Goal: Task Accomplishment & Management: Use online tool/utility

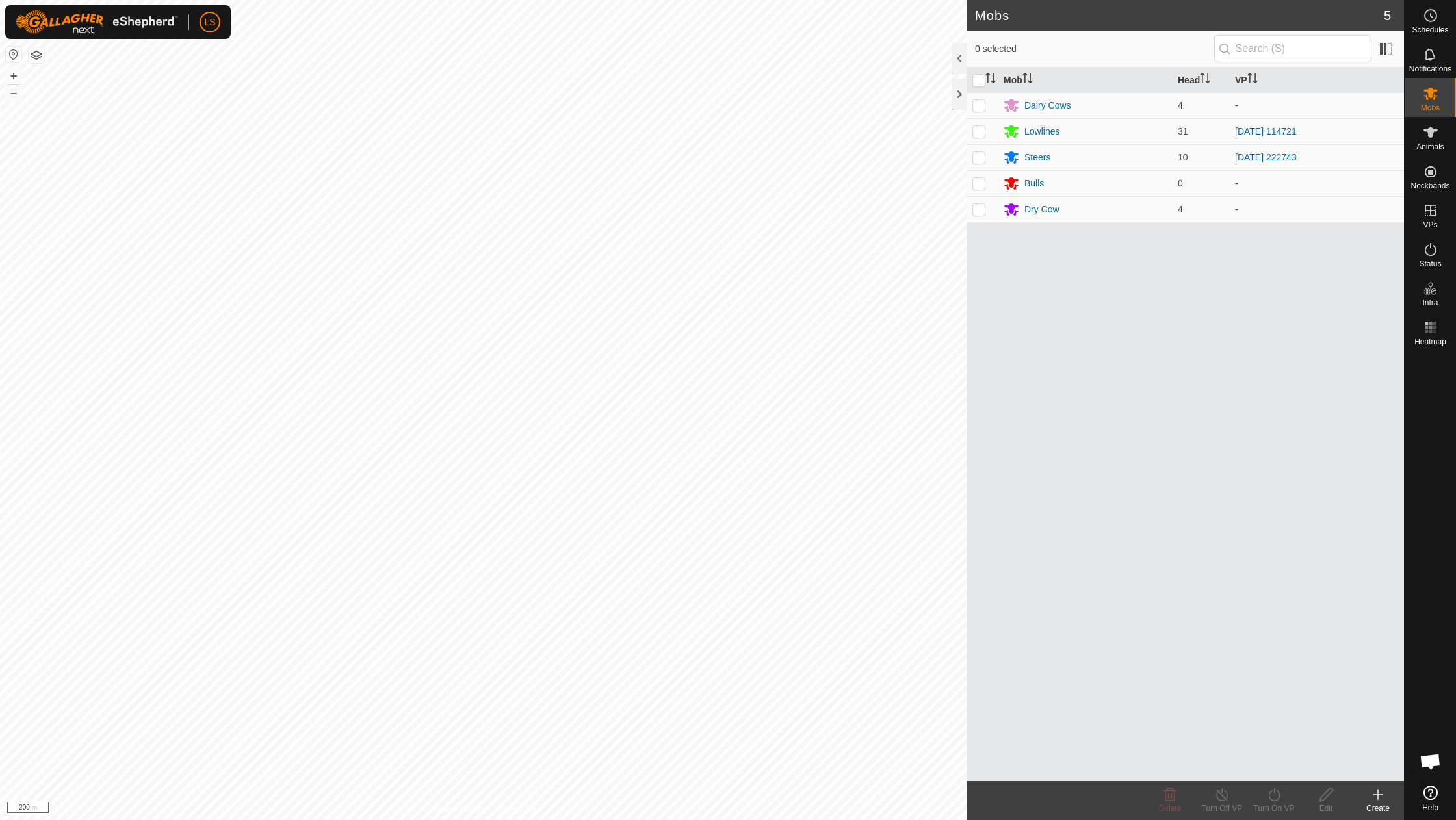
click at [14, 56] on button "button" at bounding box center [13, 54] width 15 height 15
click at [18, 77] on button "+" at bounding box center [13, 75] width 15 height 15
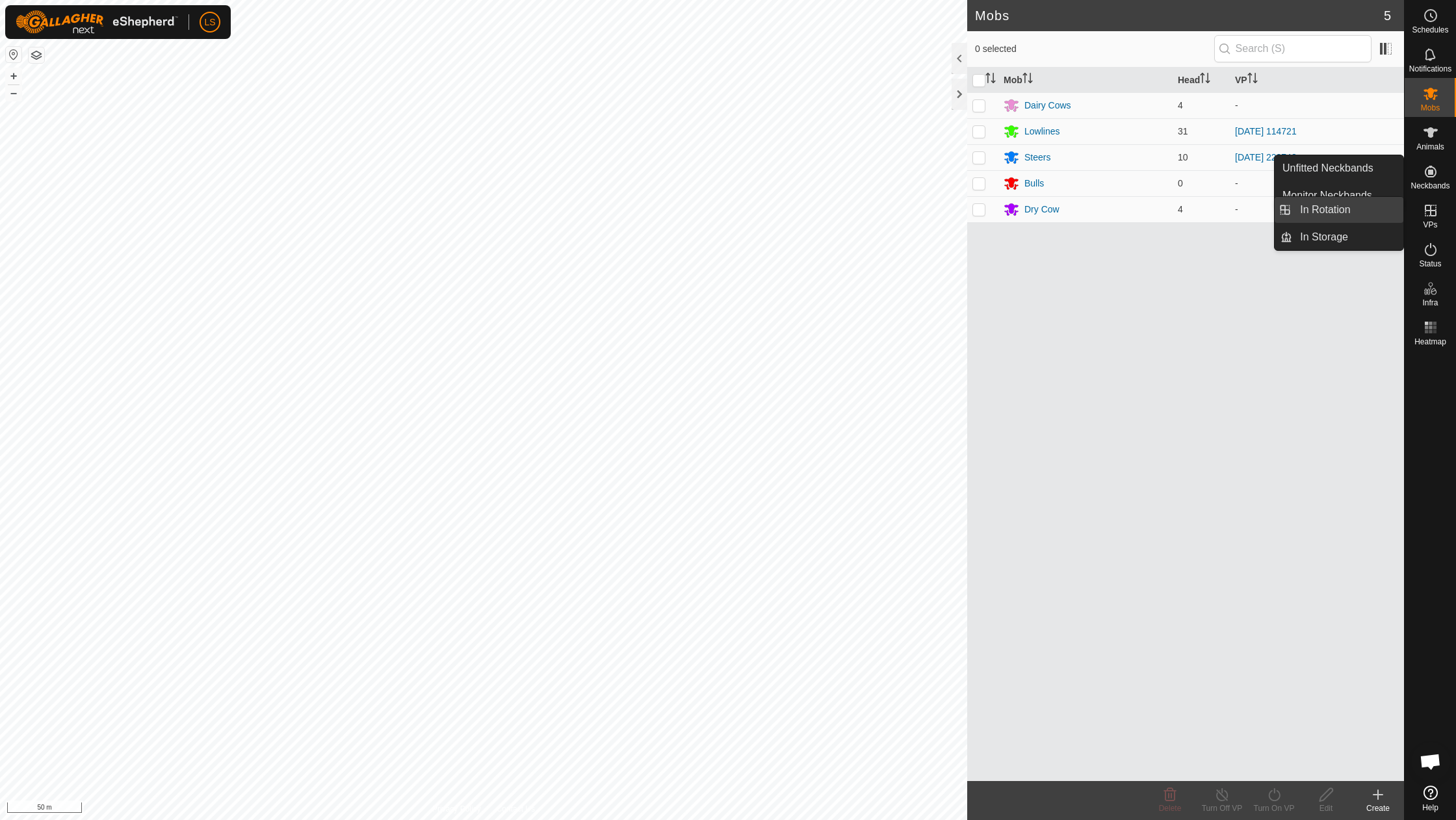
click at [1372, 209] on link "In Rotation" at bounding box center [1348, 210] width 111 height 26
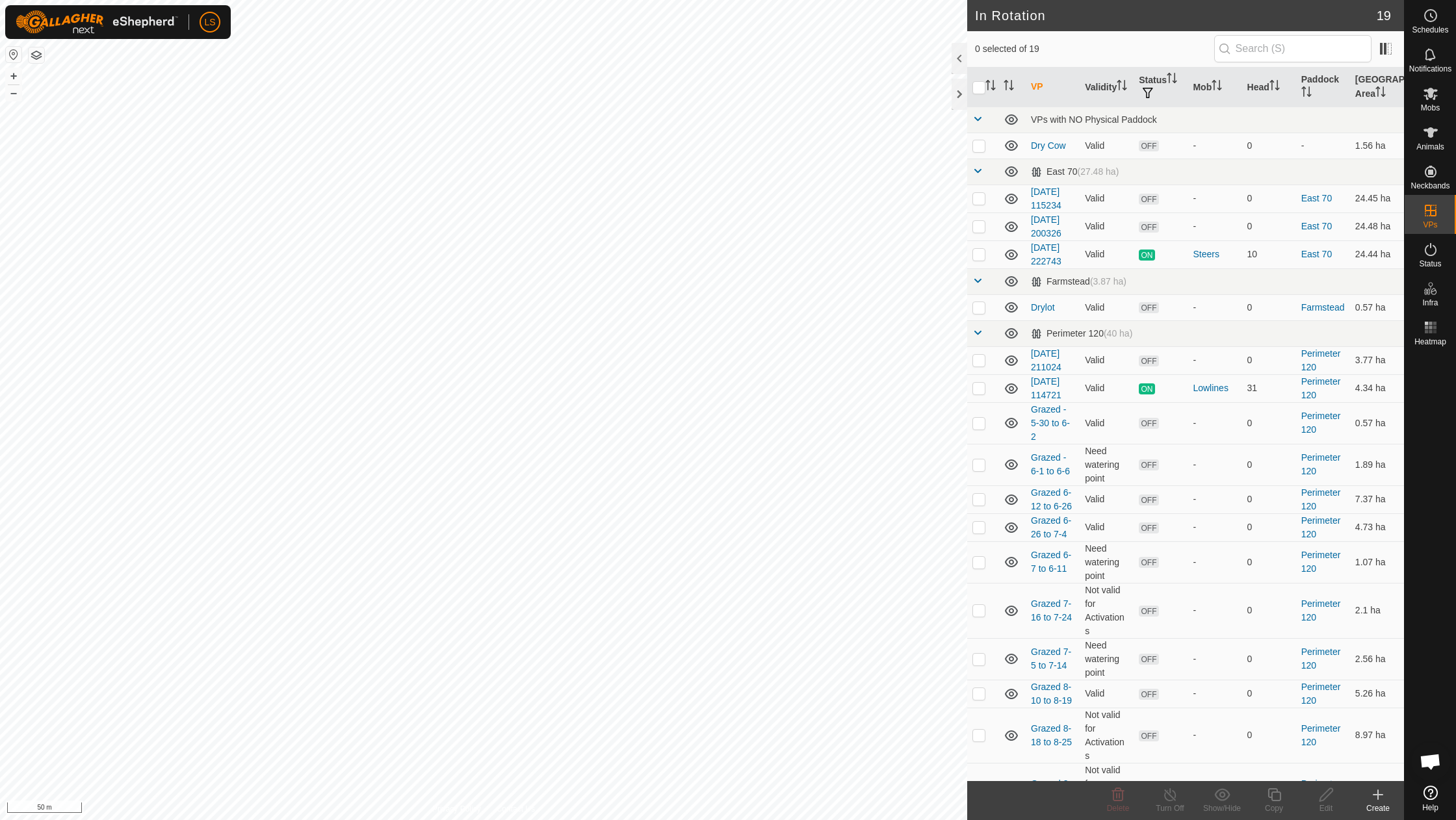
click at [1373, 801] on icon at bounding box center [1378, 795] width 15 height 15
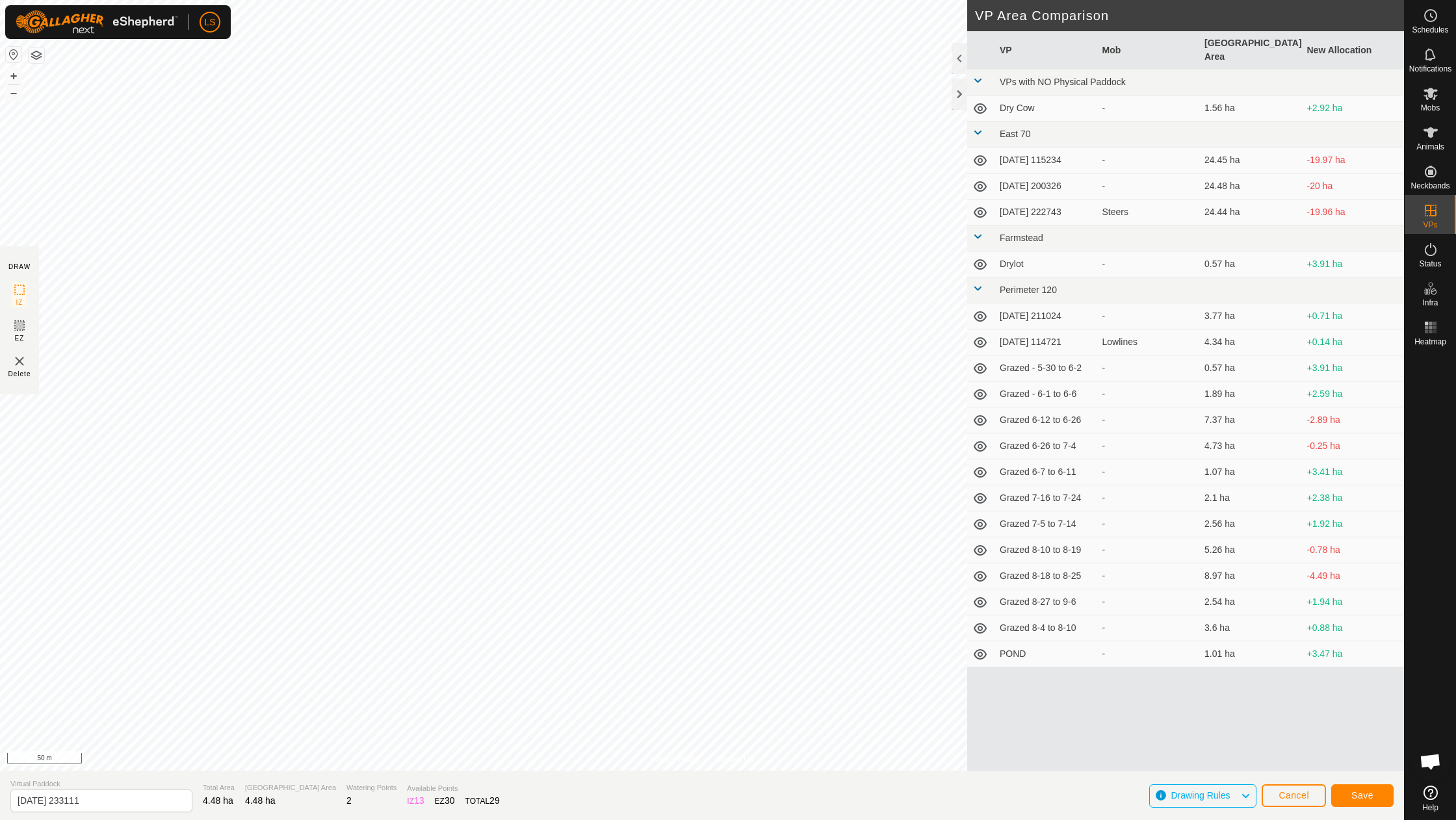
click at [1353, 792] on span "Save" at bounding box center [1362, 796] width 22 height 11
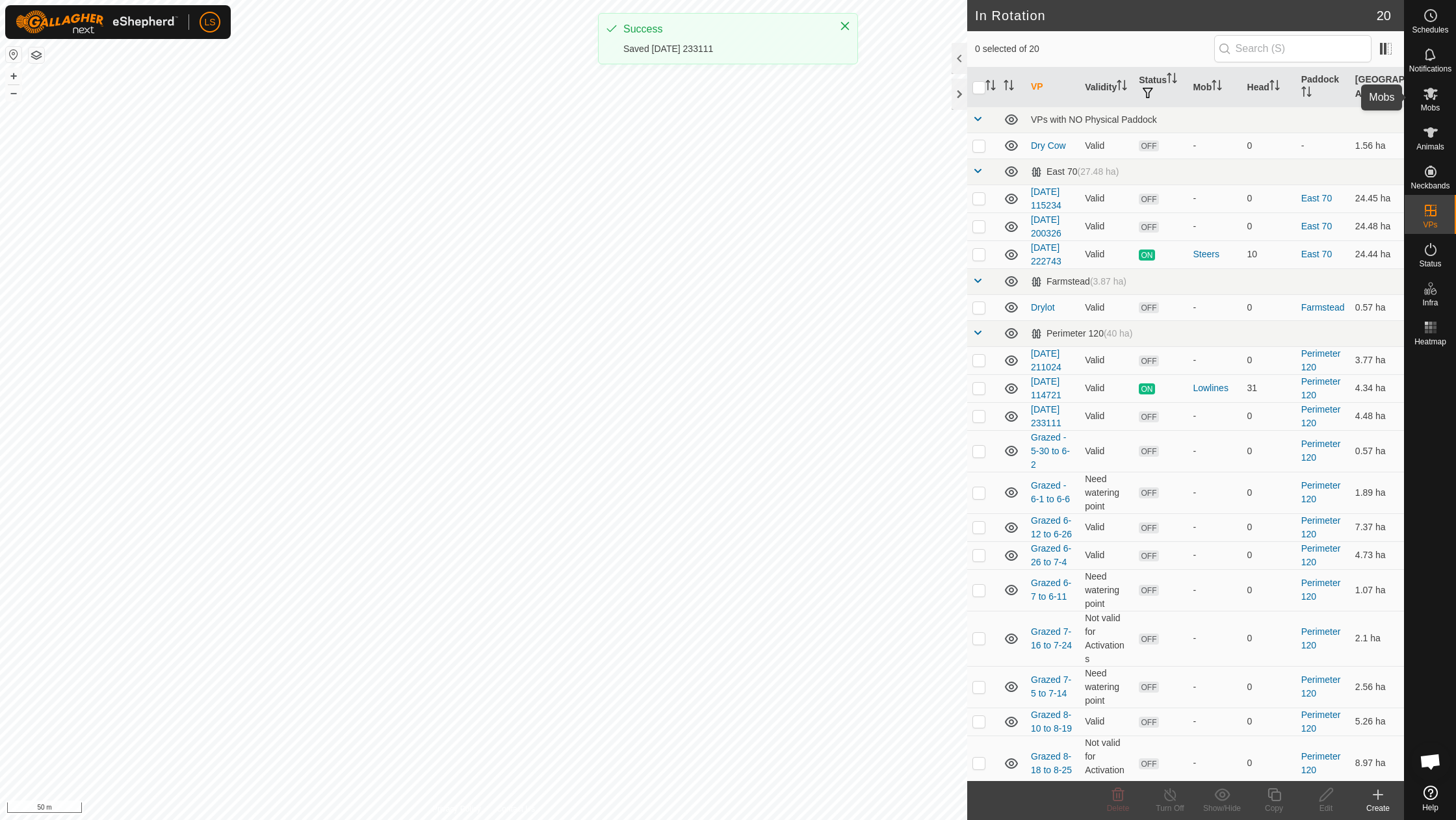
click at [1434, 92] on icon at bounding box center [1431, 93] width 15 height 15
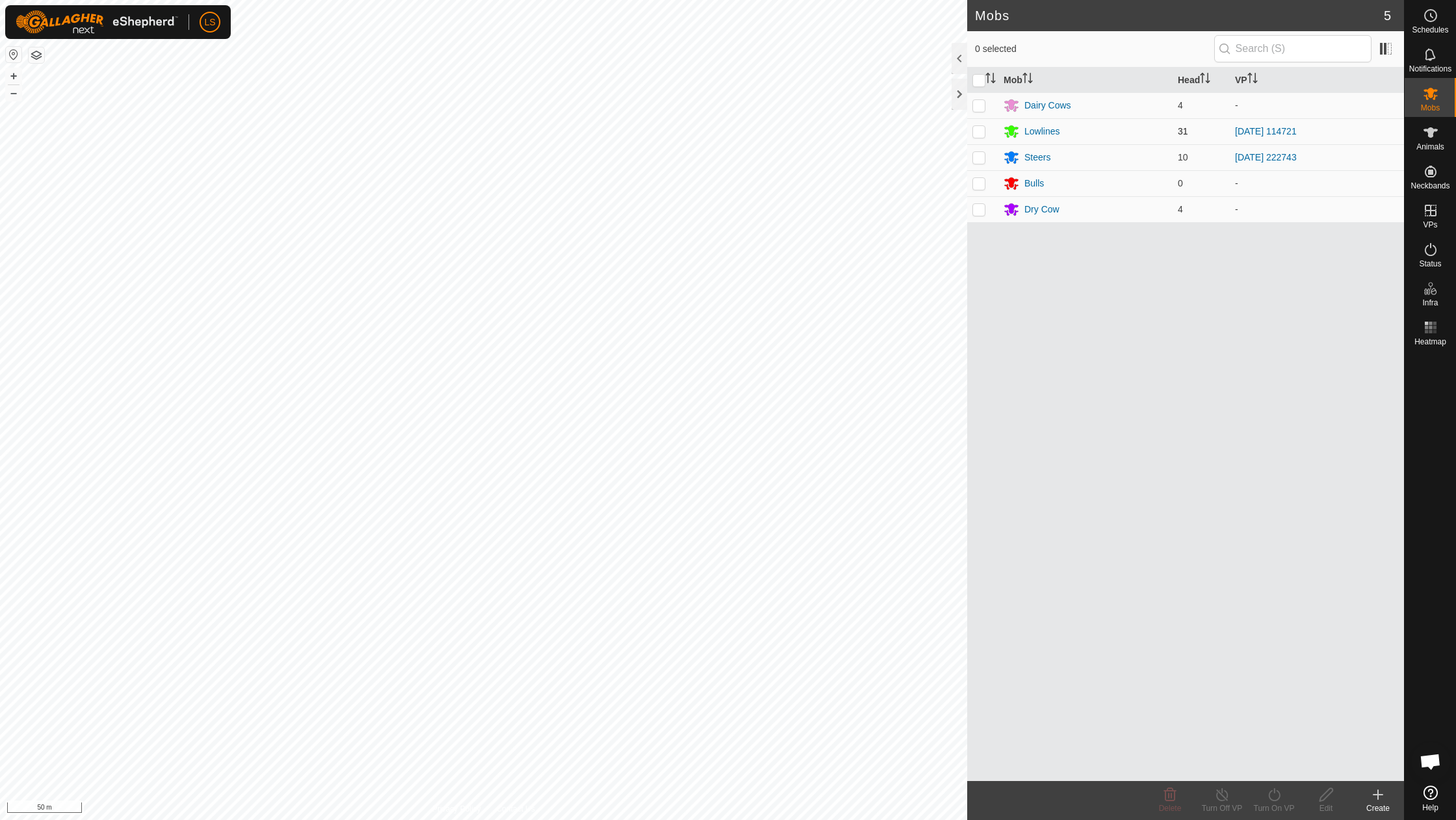
click at [982, 130] on p-checkbox at bounding box center [978, 131] width 13 height 11
checkbox input "true"
click at [1278, 801] on icon at bounding box center [1275, 795] width 16 height 15
click at [1278, 763] on link "Now" at bounding box center [1313, 766] width 129 height 26
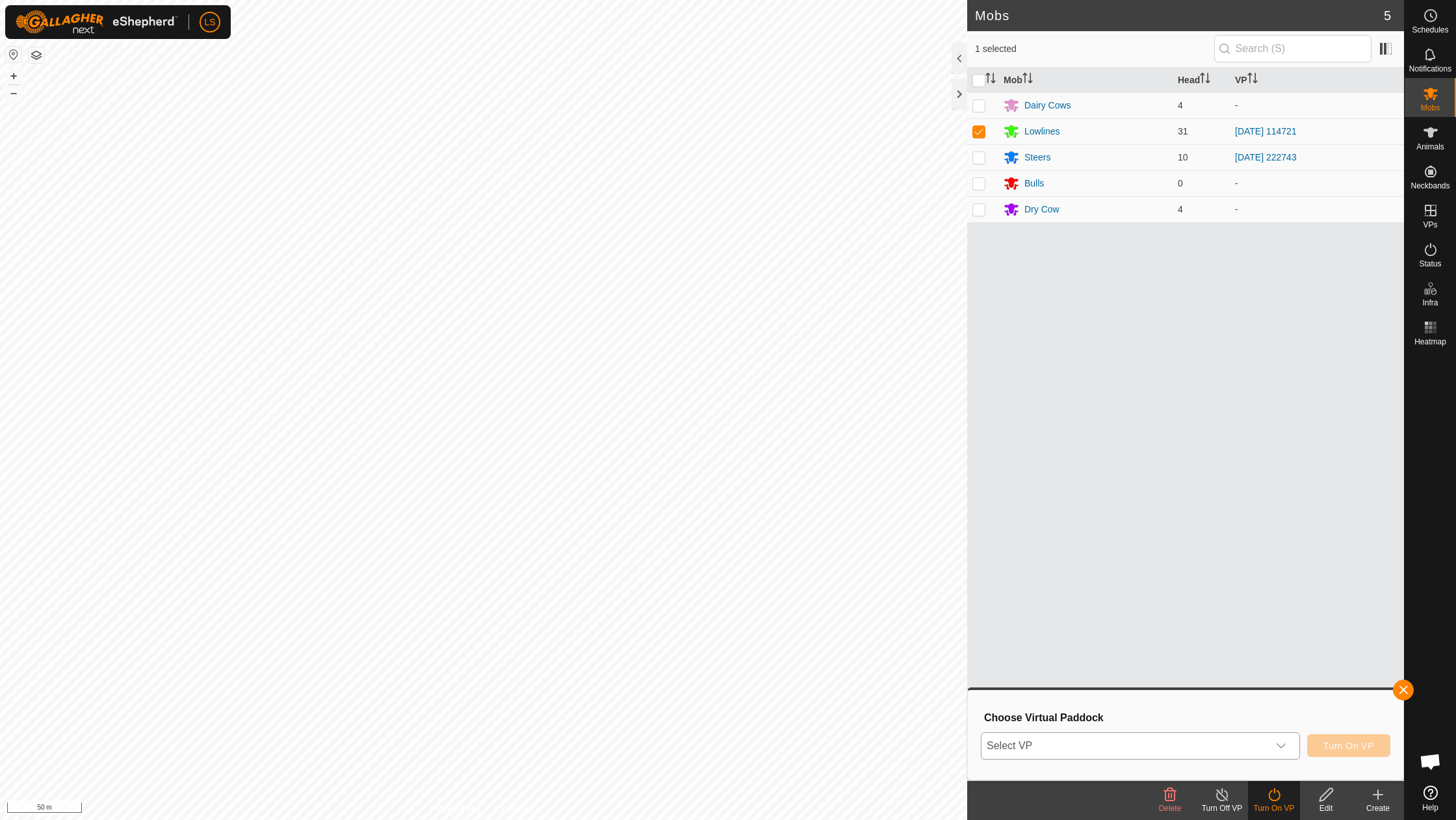
click at [1278, 743] on icon "dropdown trigger" at bounding box center [1281, 747] width 11 height 11
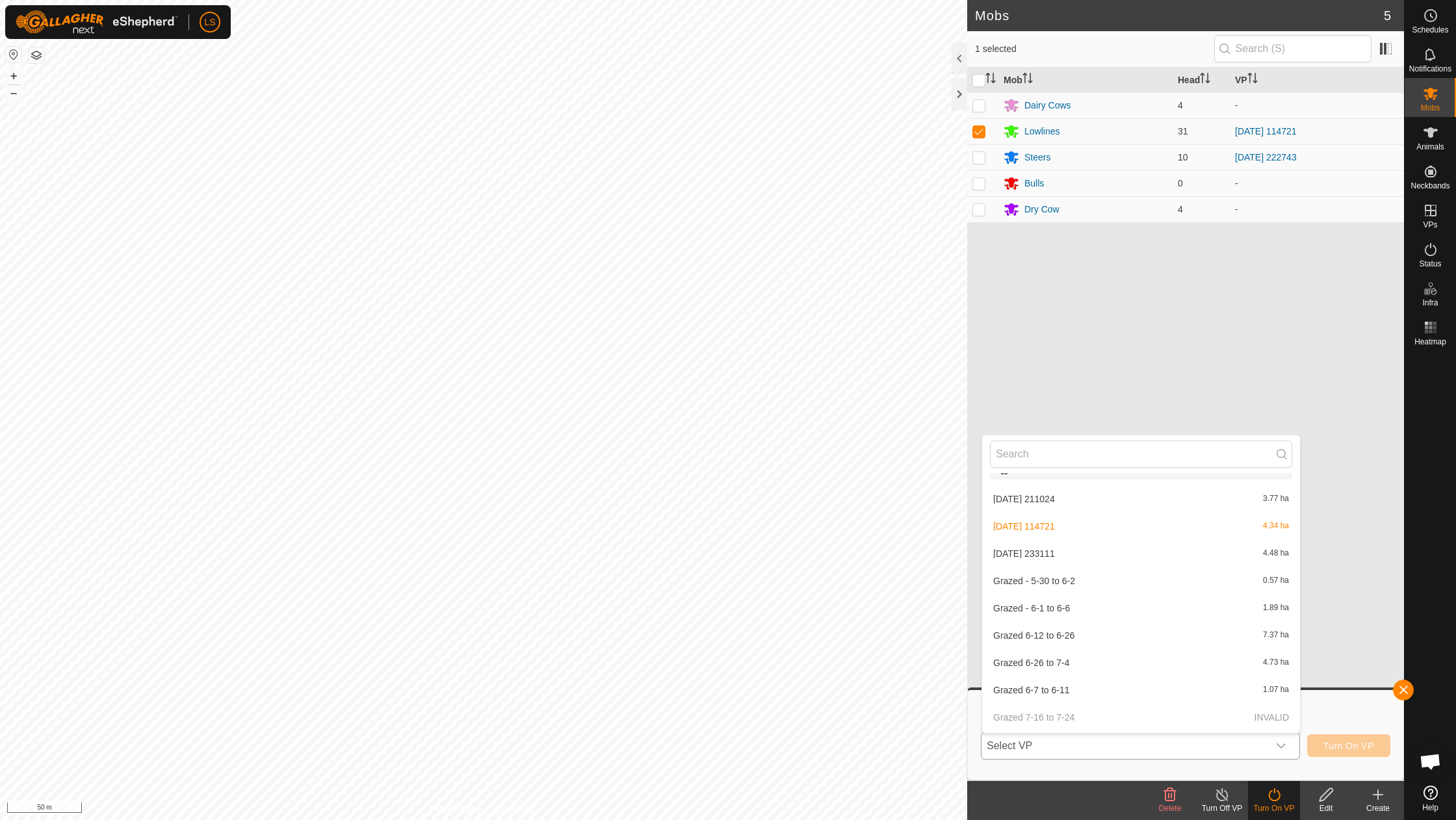
scroll to position [219, 0]
click at [1064, 573] on li "[DATE] 233111 4.48 ha" at bounding box center [1141, 578] width 318 height 26
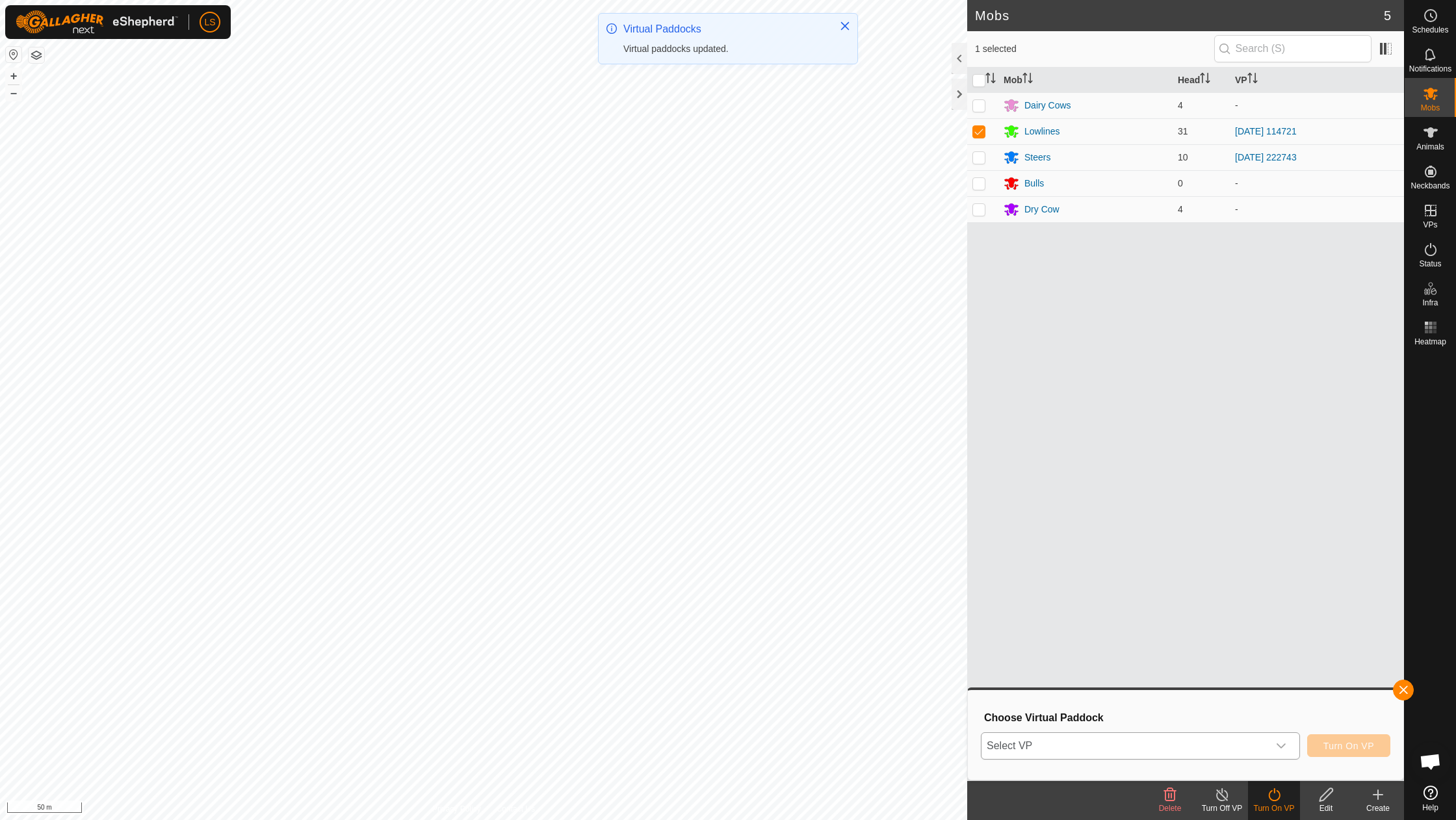
click at [1279, 751] on icon "dropdown trigger" at bounding box center [1281, 747] width 11 height 11
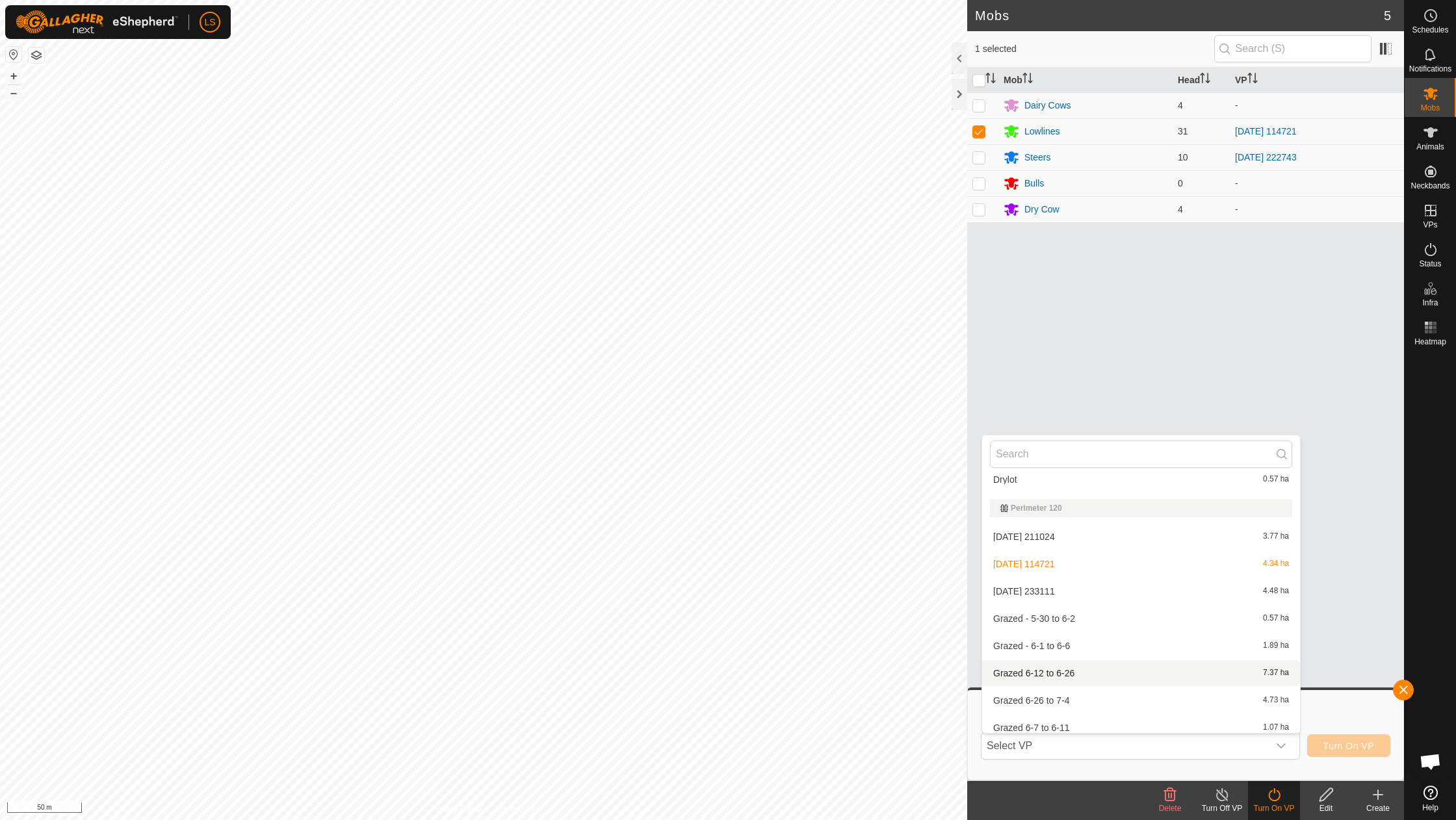
scroll to position [203, 0]
click at [1074, 592] on li "[DATE] 233111 4.48 ha" at bounding box center [1141, 594] width 318 height 26
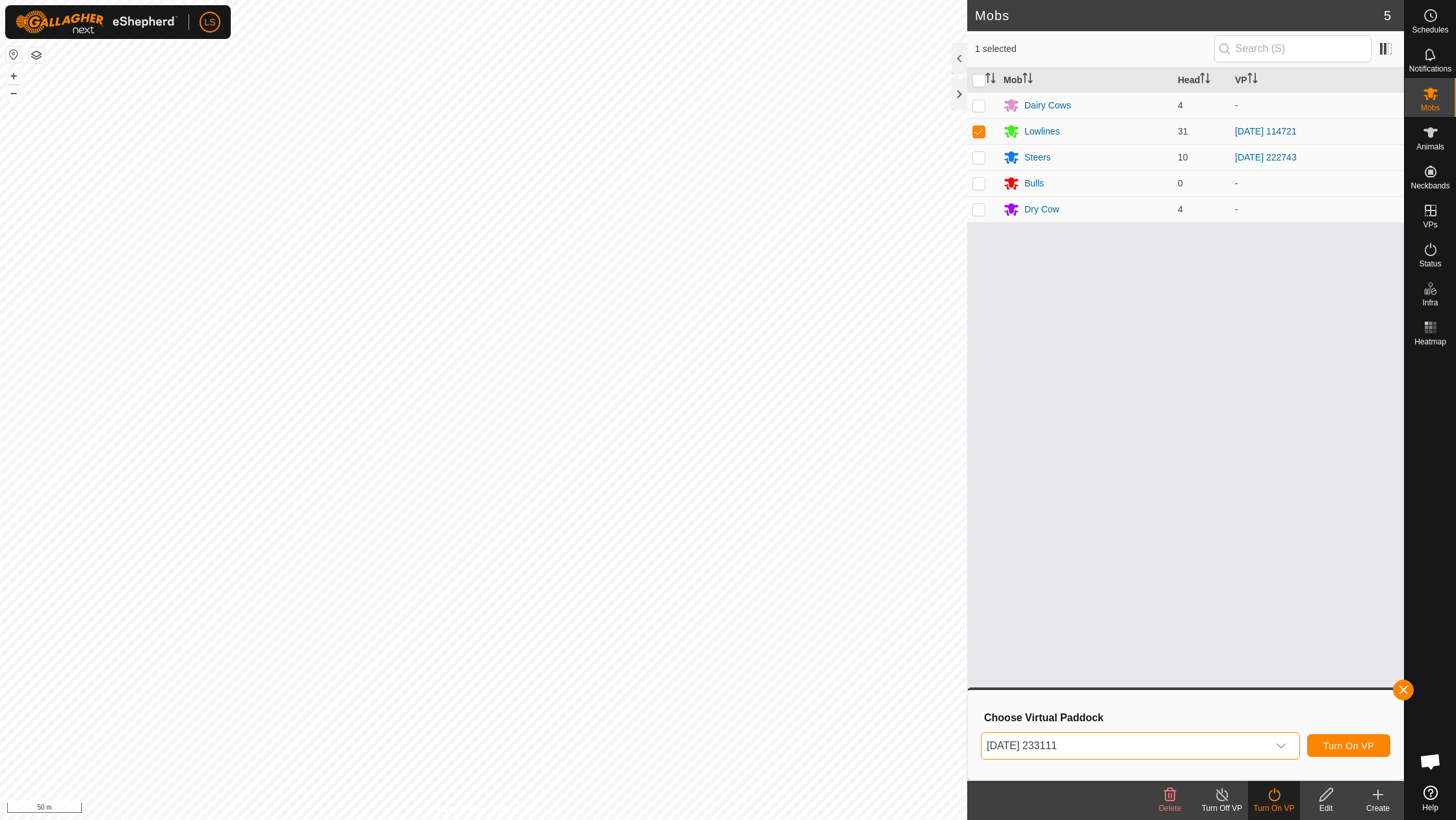
click at [1340, 745] on span "Turn On VP" at bounding box center [1349, 747] width 51 height 11
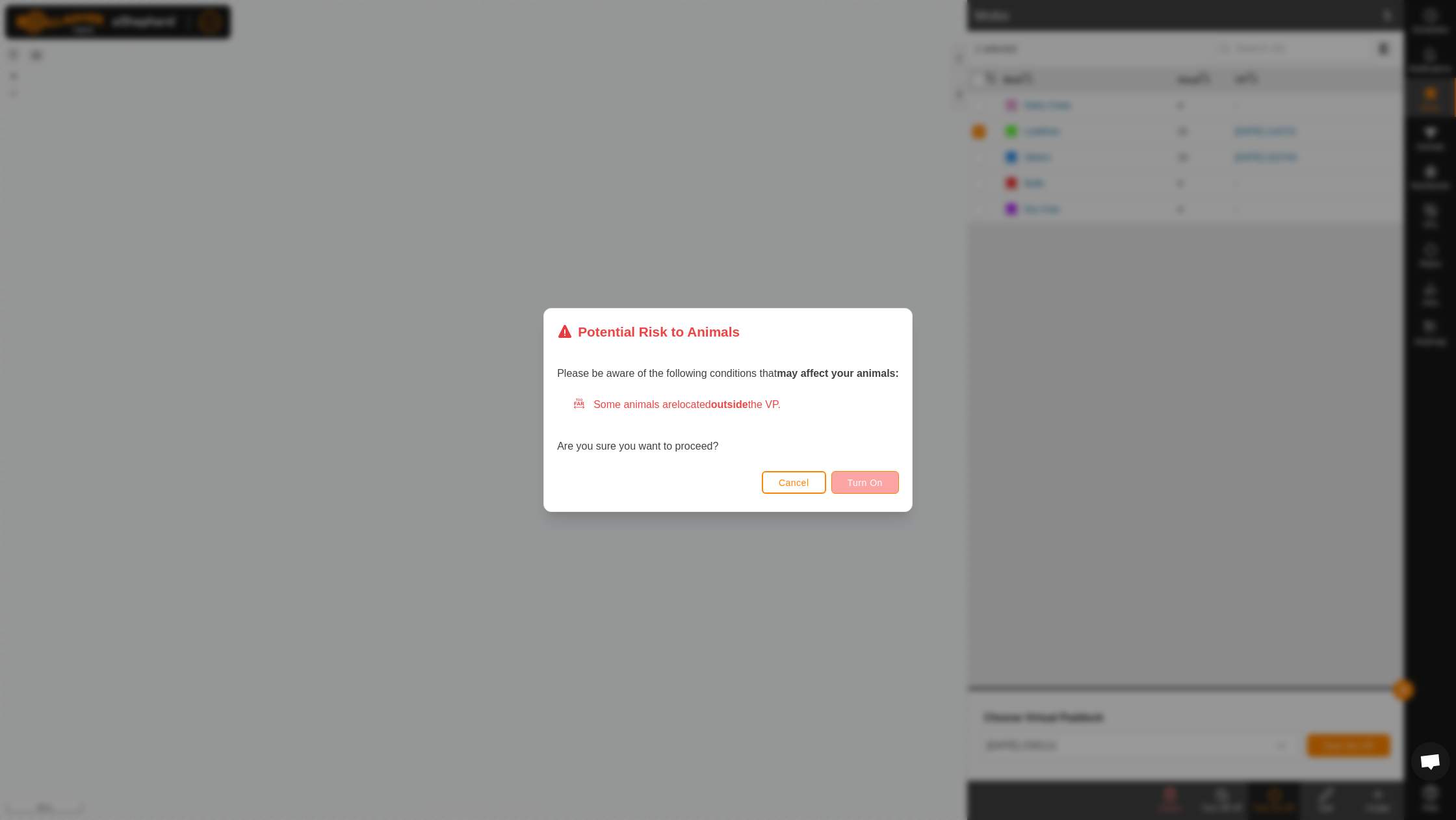
click at [866, 476] on button "Turn On" at bounding box center [865, 482] width 67 height 23
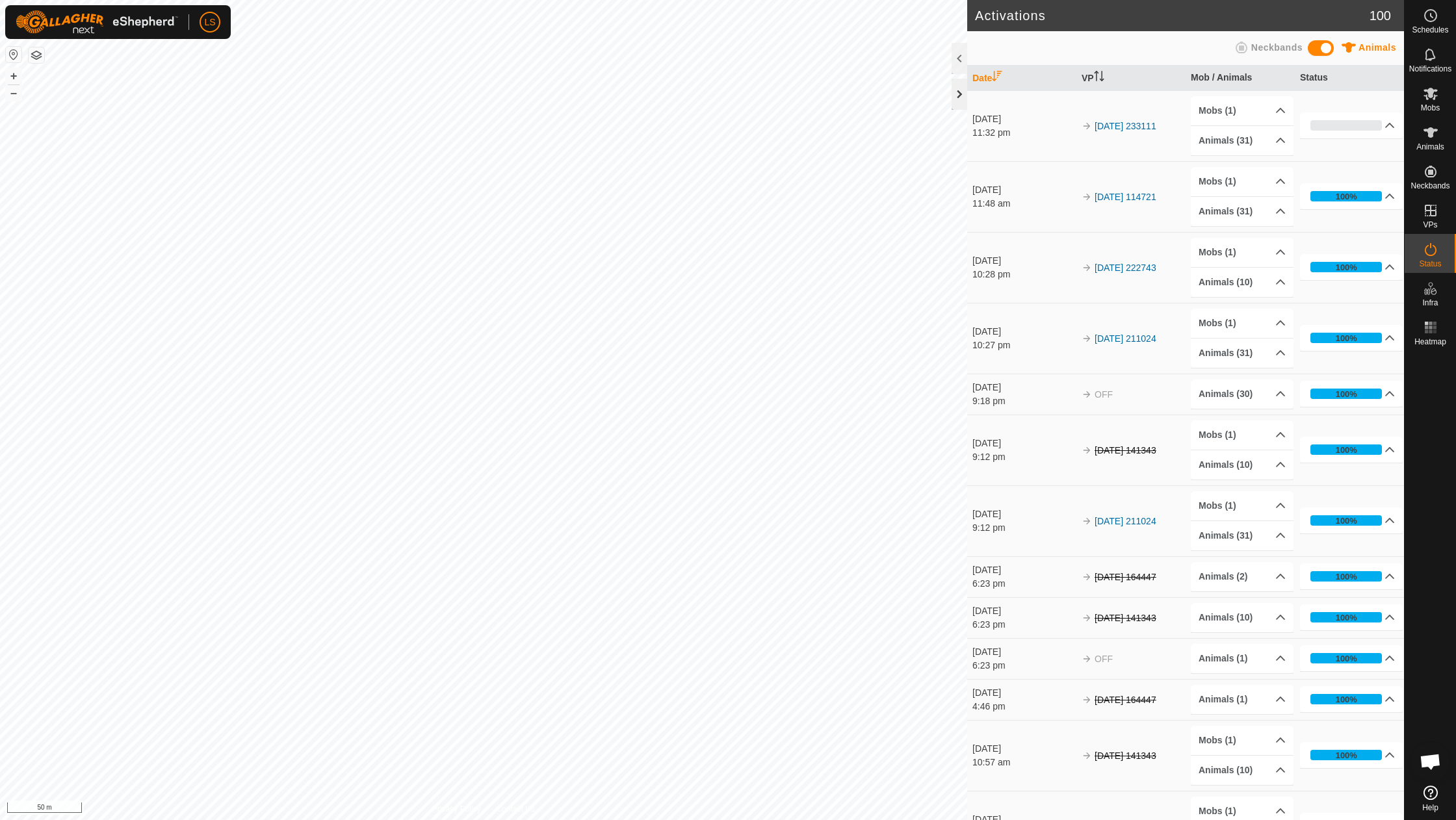
click at [955, 96] on div at bounding box center [959, 94] width 15 height 31
